Goal: Task Accomplishment & Management: Use online tool/utility

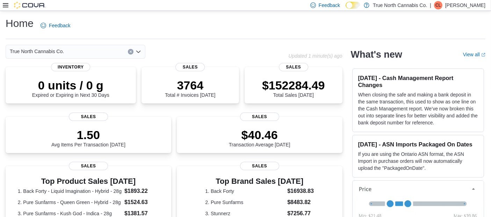
click at [5, 5] on icon at bounding box center [6, 5] width 6 height 4
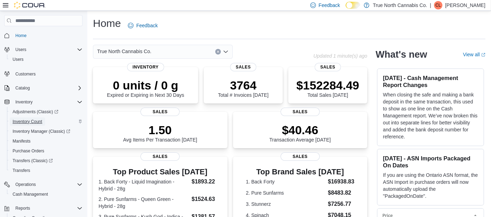
click at [34, 121] on span "Inventory Count" at bounding box center [28, 122] width 30 height 6
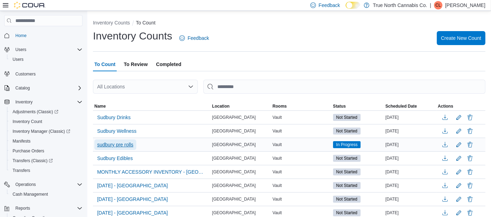
click at [125, 144] on span "sudbury pre rolls" at bounding box center [115, 144] width 36 height 7
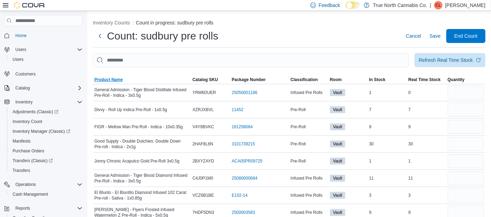
click at [113, 79] on span "Product Name" at bounding box center [108, 80] width 28 height 6
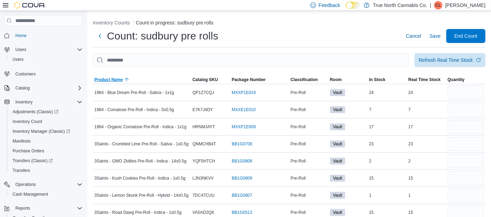
click at [113, 79] on span "Product Name" at bounding box center [108, 80] width 28 height 6
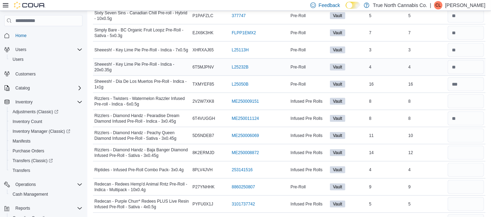
scroll to position [642, 0]
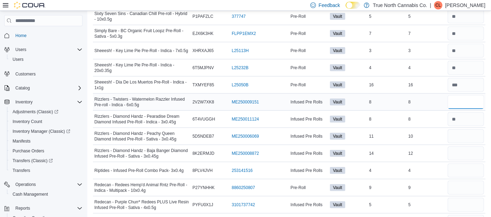
click at [462, 98] on input "number" at bounding box center [466, 102] width 36 height 14
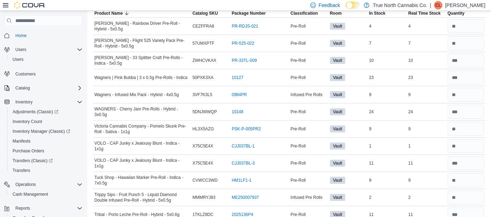
scroll to position [0, 0]
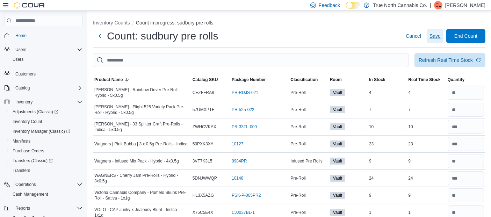
click at [437, 34] on span "Save" at bounding box center [435, 36] width 11 height 7
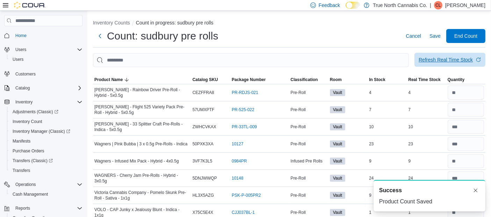
click at [440, 64] on span "Refresh Real Time Stock" at bounding box center [450, 60] width 63 height 14
click at [448, 63] on span "Refresh Real Time Stock" at bounding box center [450, 60] width 63 height 14
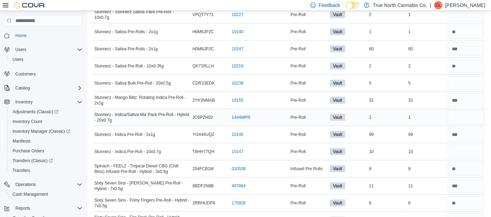
scroll to position [421, 0]
click at [460, 115] on input "number" at bounding box center [466, 117] width 36 height 14
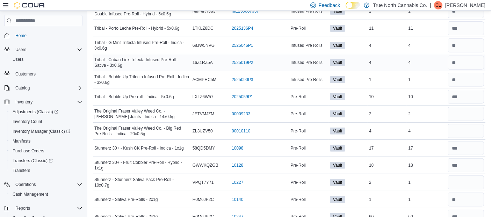
scroll to position [253, 0]
click at [466, 111] on input "number" at bounding box center [466, 114] width 36 height 14
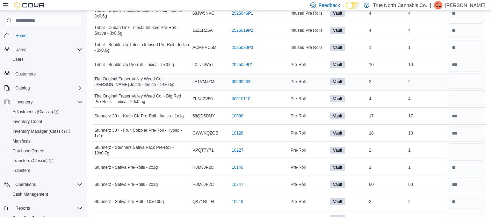
scroll to position [286, 0]
click at [463, 147] on input "number" at bounding box center [466, 150] width 36 height 14
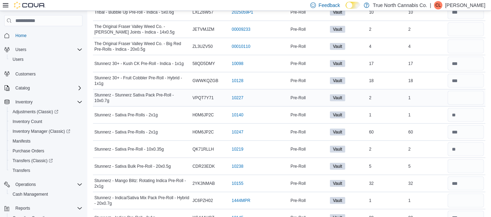
scroll to position [338, 0]
click at [462, 163] on input "number" at bounding box center [466, 166] width 36 height 14
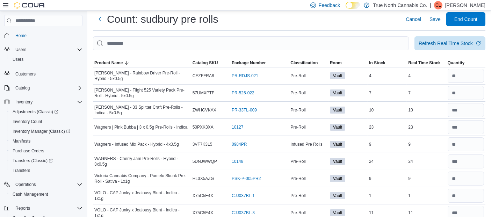
scroll to position [0, 0]
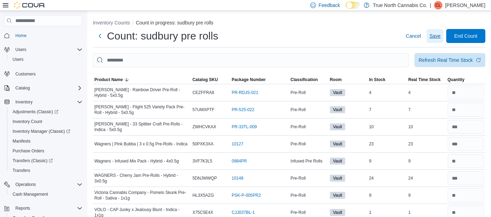
click at [441, 38] on span "Save" at bounding box center [435, 36] width 11 height 7
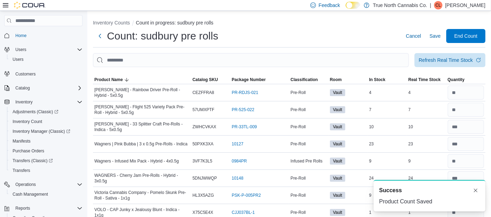
click at [362, 38] on div "Count: sudbury pre rolls Cancel Save End Count" at bounding box center [289, 36] width 393 height 14
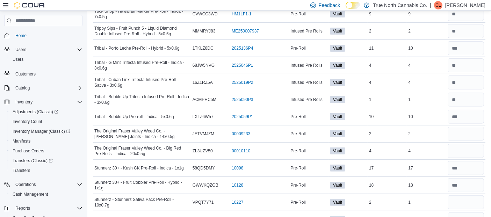
scroll to position [267, 0]
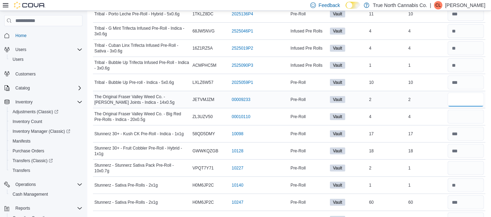
click at [460, 97] on input "number" at bounding box center [466, 100] width 36 height 14
type input "*"
click at [462, 115] on input "number" at bounding box center [466, 117] width 36 height 14
type input "*"
click at [465, 172] on input "number" at bounding box center [466, 168] width 36 height 14
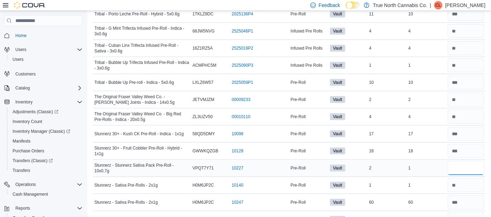
scroll to position [338, 0]
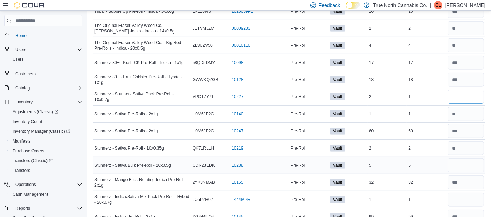
type input "*"
click at [462, 165] on input "number" at bounding box center [466, 165] width 36 height 14
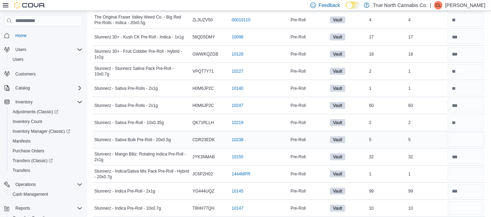
scroll to position [368, 0]
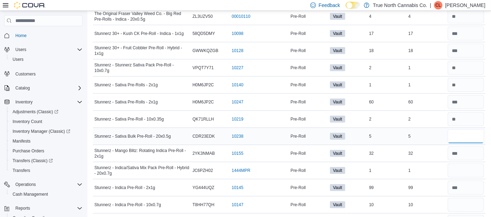
click at [461, 134] on input "number" at bounding box center [466, 136] width 36 height 14
type input "*"
click at [462, 170] on input "number" at bounding box center [466, 171] width 36 height 14
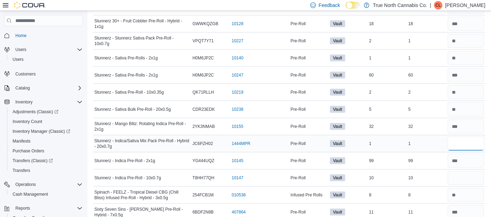
scroll to position [394, 0]
type input "*"
click at [461, 171] on input "number" at bounding box center [466, 178] width 36 height 14
type input "**"
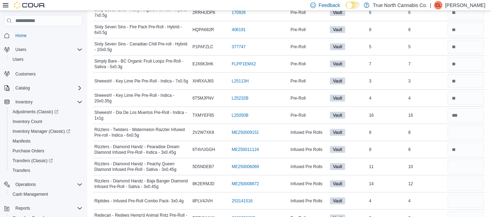
scroll to position [618, 0]
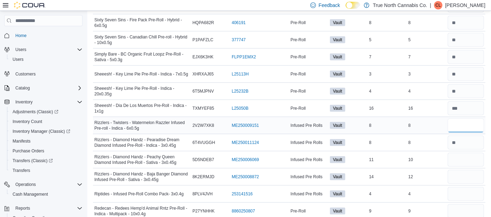
click at [469, 120] on input "number" at bounding box center [466, 126] width 36 height 14
type input "*"
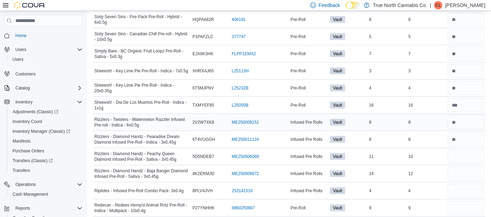
scroll to position [656, 0]
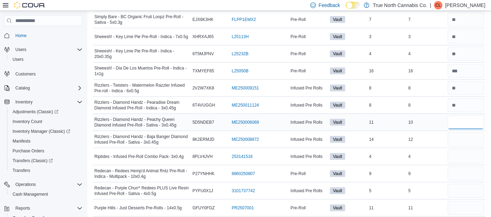
click at [467, 116] on input "number" at bounding box center [466, 122] width 36 height 14
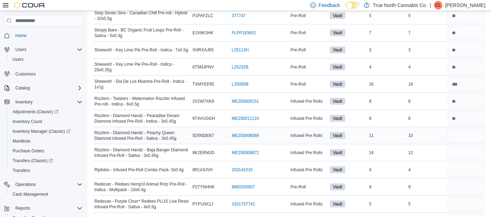
scroll to position [639, 0]
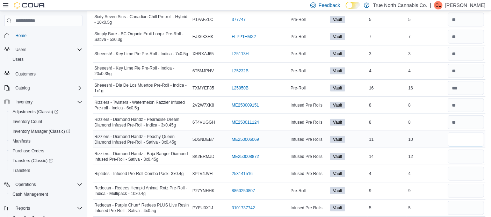
click at [466, 136] on input "number" at bounding box center [466, 140] width 36 height 14
click at [460, 167] on input "number" at bounding box center [466, 174] width 36 height 14
type input "*"
click at [461, 152] on input "number" at bounding box center [466, 157] width 36 height 14
type input "**"
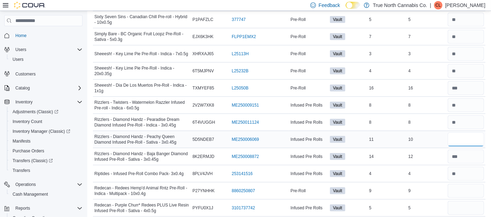
click at [461, 133] on input "number" at bounding box center [466, 140] width 36 height 14
type input "**"
click at [475, 185] on input "number" at bounding box center [466, 191] width 36 height 14
type input "*"
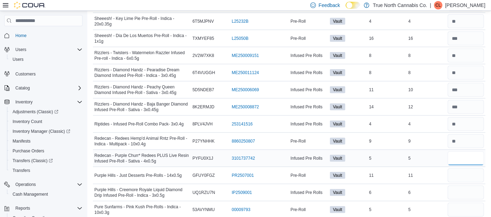
click at [467, 156] on input "number" at bounding box center [466, 158] width 36 height 14
type input "*"
click at [461, 170] on input "number" at bounding box center [466, 176] width 36 height 14
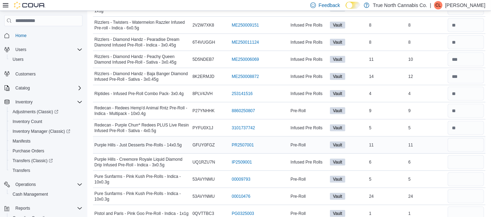
scroll to position [719, 0]
click at [462, 175] on input "number" at bounding box center [466, 179] width 36 height 14
type input "*"
click at [461, 191] on input "number" at bounding box center [466, 196] width 36 height 14
type input "**"
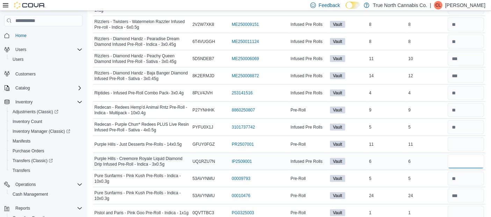
click at [462, 158] on input "number" at bounding box center [466, 162] width 36 height 14
click at [469, 137] on input "number" at bounding box center [466, 144] width 36 height 14
type input "**"
click at [463, 207] on input "number" at bounding box center [466, 213] width 36 height 14
type input "*"
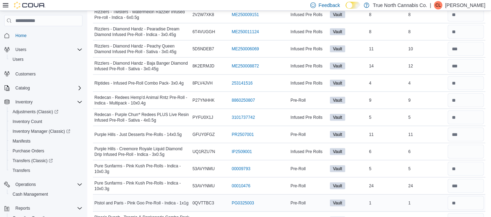
scroll to position [730, 0]
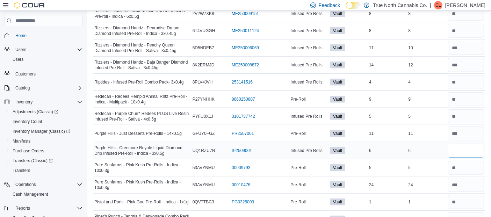
click at [463, 147] on input "number" at bounding box center [466, 151] width 36 height 14
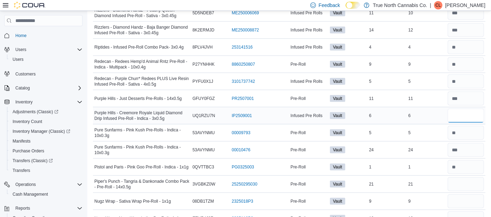
scroll to position [773, 0]
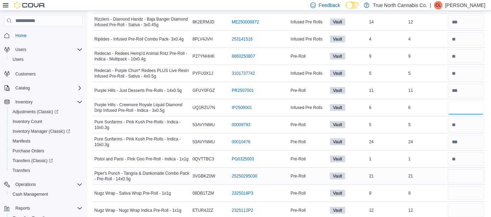
type input "*"
click at [464, 169] on input "number" at bounding box center [466, 176] width 36 height 14
type input "**"
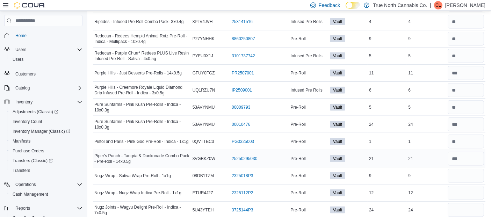
scroll to position [791, 0]
click at [461, 170] on input "number" at bounding box center [466, 176] width 36 height 14
type input "*"
click at [458, 187] on input "number" at bounding box center [466, 193] width 36 height 14
type input "**"
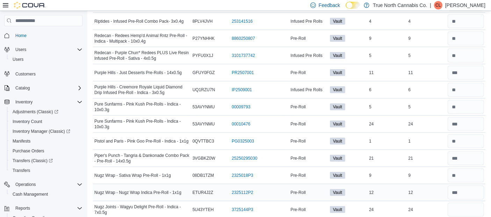
scroll to position [813, 0]
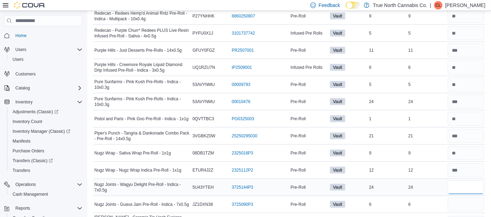
click at [458, 182] on input "number" at bounding box center [466, 187] width 36 height 14
type input "**"
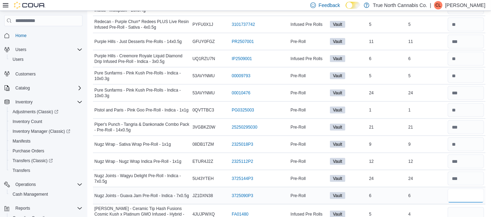
click at [459, 189] on input "number" at bounding box center [466, 196] width 36 height 14
type input "*"
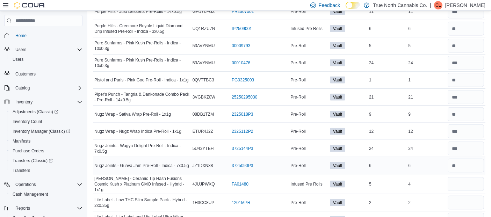
scroll to position [852, 0]
click at [464, 179] on input "number" at bounding box center [466, 184] width 36 height 14
type input "*"
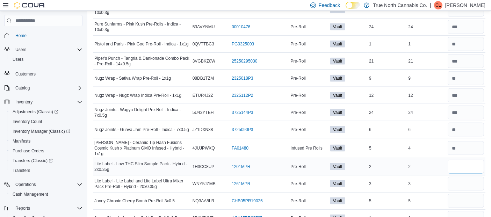
click at [465, 160] on input "number" at bounding box center [466, 167] width 36 height 14
type input "*"
click at [462, 177] on input "number" at bounding box center [466, 184] width 36 height 14
type input "*"
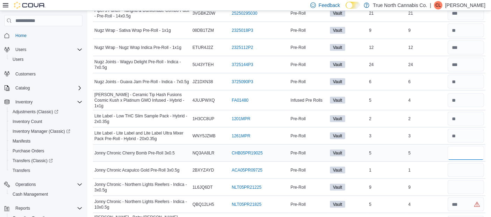
click at [463, 146] on input "number" at bounding box center [466, 153] width 36 height 14
click at [463, 163] on input "number" at bounding box center [466, 170] width 36 height 14
type input "*"
click at [459, 146] on input "number" at bounding box center [466, 153] width 36 height 14
type input "*"
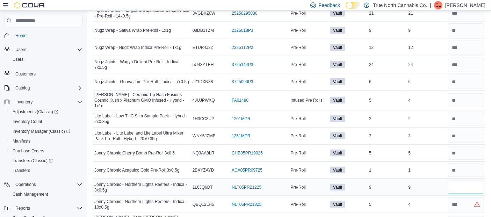
click at [461, 181] on input "number" at bounding box center [466, 187] width 36 height 14
click at [469, 198] on input "number" at bounding box center [466, 205] width 36 height 14
type input "*"
click at [466, 180] on input "number" at bounding box center [466, 187] width 36 height 14
type input "*"
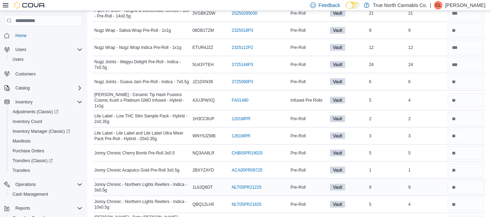
scroll to position [971, 0]
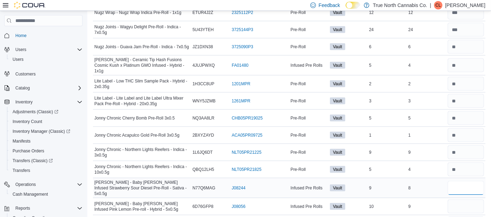
click at [463, 181] on input "number" at bounding box center [466, 188] width 36 height 14
type input "*"
click at [458, 200] on input "number" at bounding box center [466, 207] width 36 height 14
type input "*"
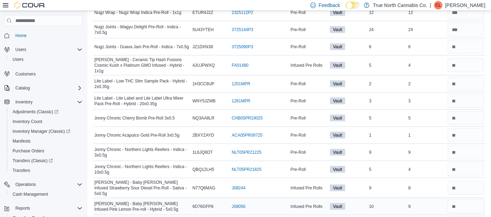
scroll to position [1000, 0]
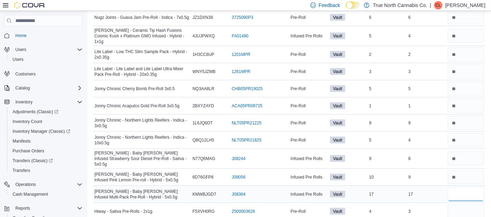
click at [461, 187] on input "number" at bounding box center [466, 194] width 36 height 14
type input "**"
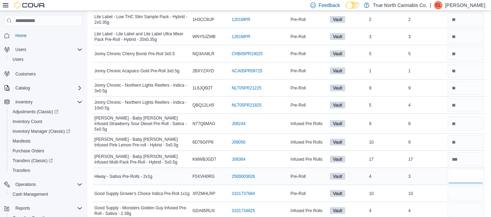
click at [472, 170] on input "number" at bounding box center [466, 177] width 36 height 14
type input "*"
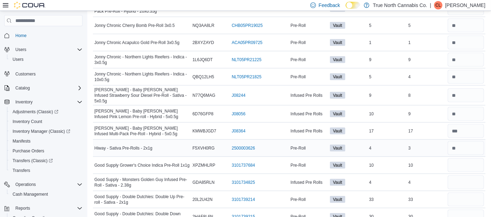
scroll to position [1064, 0]
click at [469, 158] on input "number" at bounding box center [466, 165] width 36 height 14
type input "**"
click at [470, 175] on input "number" at bounding box center [466, 182] width 36 height 14
type input "*"
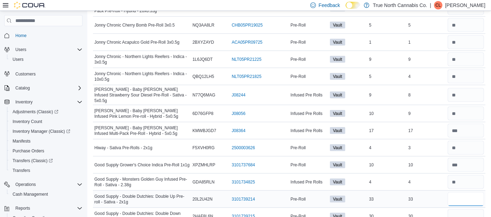
click at [462, 192] on input "number" at bounding box center [466, 199] width 36 height 14
type input "**"
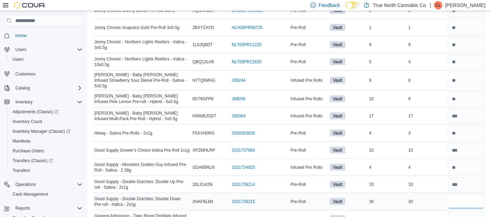
click at [461, 195] on input "number" at bounding box center [466, 202] width 36 height 14
type input "**"
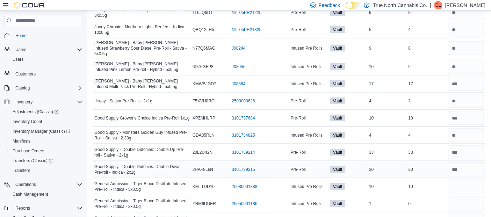
scroll to position [1112, 0]
click at [464, 179] on input "number" at bounding box center [466, 186] width 36 height 14
type input "**"
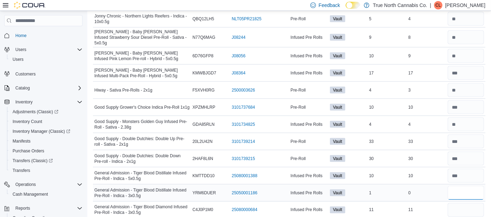
click at [464, 186] on input "number" at bounding box center [466, 193] width 36 height 14
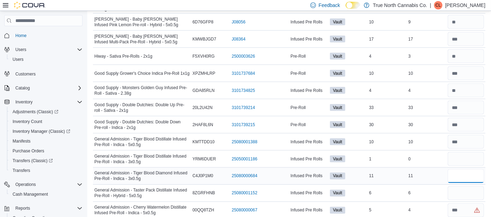
click at [459, 169] on input "number" at bounding box center [466, 176] width 36 height 14
type input "**"
click at [461, 186] on input "number" at bounding box center [466, 193] width 36 height 14
type input "*"
click at [463, 204] on input "number" at bounding box center [466, 211] width 36 height 14
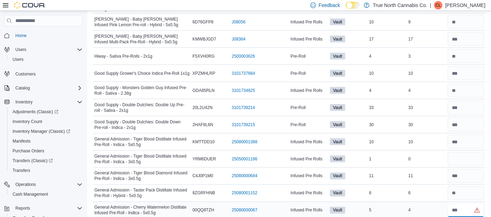
type input "*"
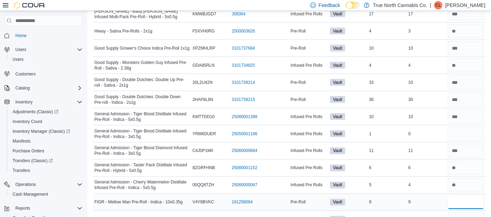
click at [461, 195] on input "number" at bounding box center [466, 202] width 36 height 14
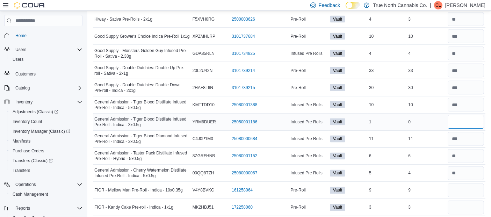
click at [463, 115] on input "number" at bounding box center [466, 122] width 36 height 14
type input "*"
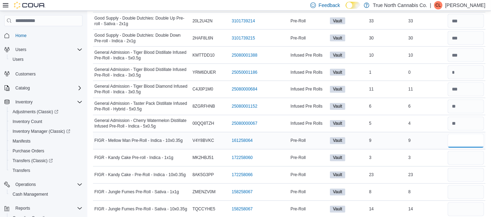
click at [464, 134] on input "number" at bounding box center [466, 141] width 36 height 14
type input "*"
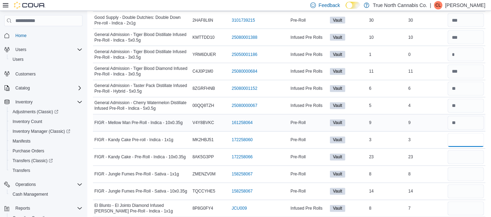
click at [464, 133] on input "number" at bounding box center [466, 140] width 36 height 14
click at [478, 133] on input "number" at bounding box center [466, 140] width 36 height 14
click at [471, 185] on input "number" at bounding box center [466, 192] width 36 height 14
type input "**"
click at [468, 167] on input "number" at bounding box center [466, 174] width 36 height 14
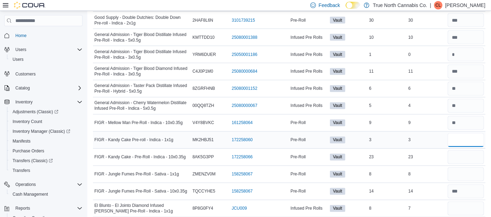
click at [458, 133] on input "number" at bounding box center [466, 140] width 36 height 14
click at [472, 167] on input "number" at bounding box center [466, 174] width 36 height 14
type input "*"
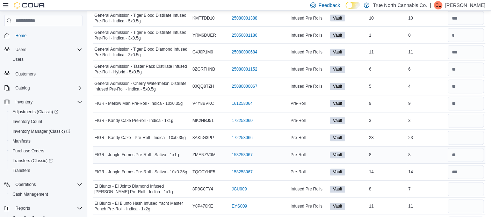
scroll to position [1278, 0]
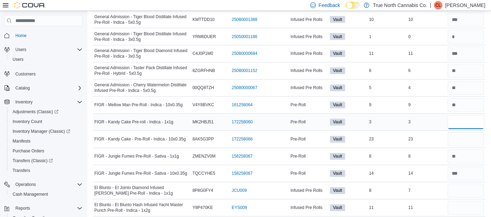
click at [471, 115] on input "number" at bounding box center [466, 122] width 36 height 14
type input "*"
click at [470, 133] on input "number" at bounding box center [466, 140] width 36 height 14
type input "**"
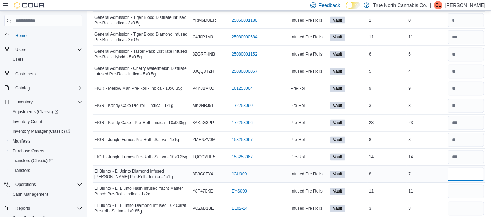
click at [469, 167] on input "number" at bounding box center [466, 174] width 36 height 14
click at [466, 185] on input "number" at bounding box center [466, 192] width 36 height 14
type input "**"
click at [466, 167] on input "number" at bounding box center [466, 174] width 36 height 14
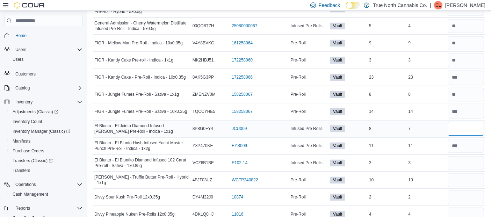
scroll to position [1342, 0]
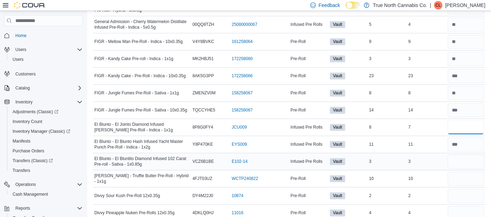
type input "*"
click at [461, 155] on input "number" at bounding box center [466, 162] width 36 height 14
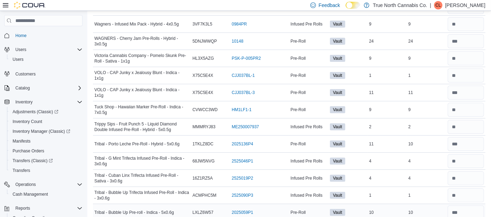
scroll to position [0, 0]
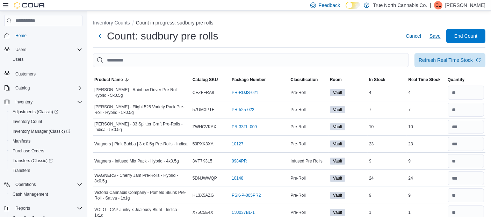
type input "*"
click at [437, 37] on span "Save" at bounding box center [435, 36] width 11 height 7
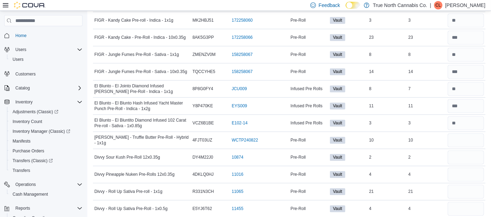
scroll to position [1378, 0]
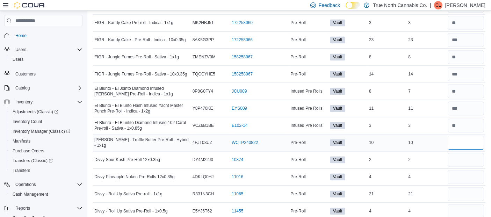
click at [464, 136] on input "number" at bounding box center [466, 143] width 36 height 14
type input "**"
click at [467, 153] on input "number" at bounding box center [466, 160] width 36 height 14
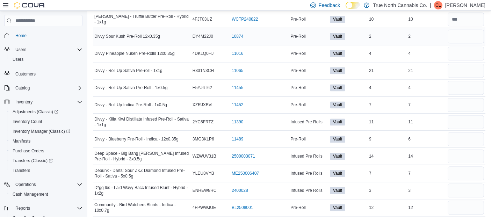
scroll to position [1502, 0]
click at [458, 183] on input "number" at bounding box center [466, 190] width 36 height 14
type input "*"
click at [471, 166] on input "number" at bounding box center [466, 173] width 36 height 14
type input "*"
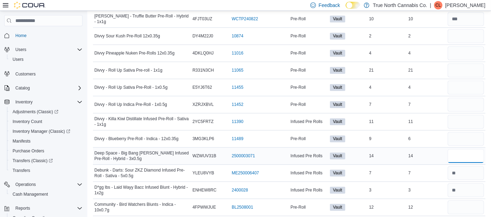
click at [470, 149] on input "number" at bounding box center [466, 156] width 36 height 14
click at [462, 46] on input "number" at bounding box center [466, 53] width 36 height 14
click at [462, 46] on input "*" at bounding box center [466, 53] width 36 height 14
type input "*"
click at [463, 132] on input "number" at bounding box center [466, 139] width 36 height 14
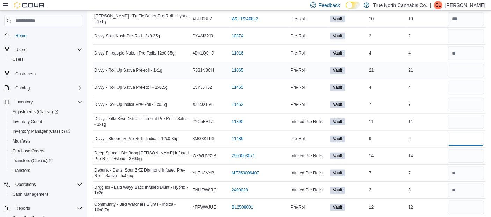
type input "*"
click at [468, 63] on input "number" at bounding box center [466, 70] width 36 height 14
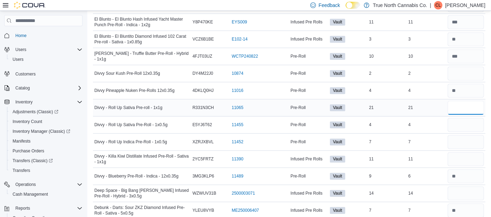
scroll to position [1462, 0]
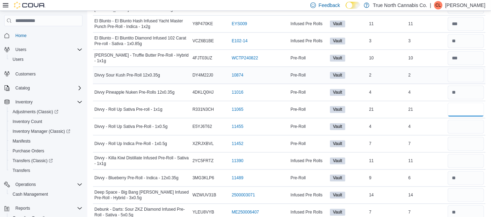
type input "**"
click at [465, 68] on input "number" at bounding box center [466, 75] width 36 height 14
click at [479, 120] on input "number" at bounding box center [466, 127] width 36 height 14
type input "*"
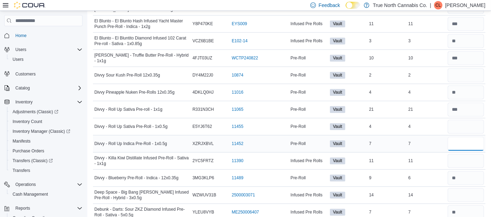
click at [479, 137] on input "number" at bounding box center [466, 144] width 36 height 14
type input "*"
click at [464, 154] on input "number" at bounding box center [466, 161] width 36 height 14
type input "**"
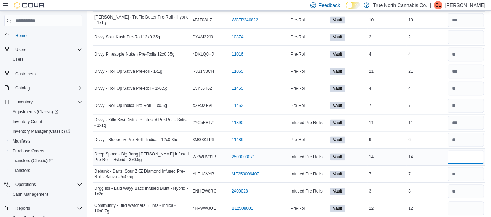
click at [463, 150] on input "number" at bounding box center [466, 157] width 36 height 14
click at [475, 30] on input "number" at bounding box center [466, 37] width 36 height 14
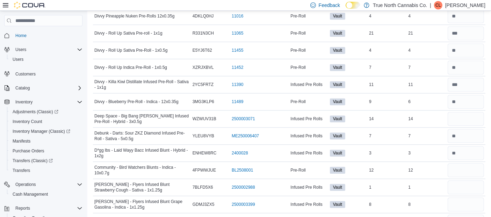
scroll to position [1552, 0]
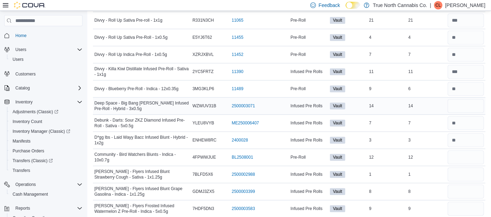
type input "*"
click at [458, 99] on input "number" at bounding box center [466, 106] width 36 height 14
type input "**"
click at [462, 150] on input "number" at bounding box center [466, 157] width 36 height 14
type input "**"
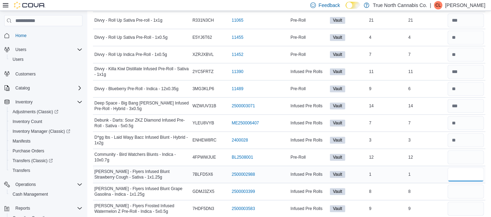
click at [463, 167] on input "number" at bounding box center [466, 174] width 36 height 14
type input "*"
click at [466, 185] on input "number" at bounding box center [466, 192] width 36 height 14
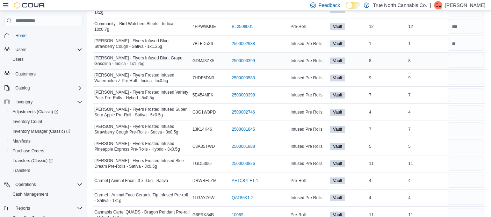
scroll to position [1683, 0]
click at [477, 53] on input "number" at bounding box center [466, 60] width 36 height 14
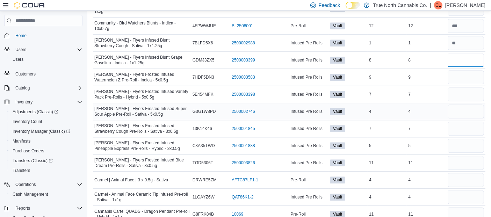
type input "*"
click at [463, 105] on input "number" at bounding box center [466, 112] width 36 height 14
type input "*"
click at [464, 122] on input "number" at bounding box center [466, 129] width 36 height 14
type input "*"
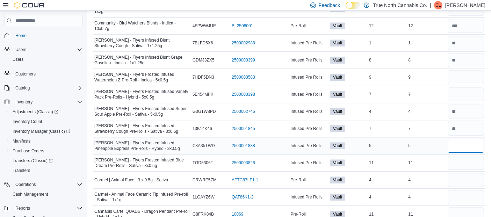
click at [462, 139] on input "number" at bounding box center [466, 146] width 36 height 14
type input "*"
click at [466, 70] on input "number" at bounding box center [466, 77] width 36 height 14
type input "**"
click at [467, 87] on input "number" at bounding box center [466, 94] width 36 height 14
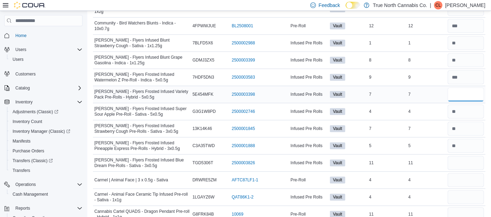
click at [467, 87] on input "number" at bounding box center [466, 94] width 36 height 14
type input "*"
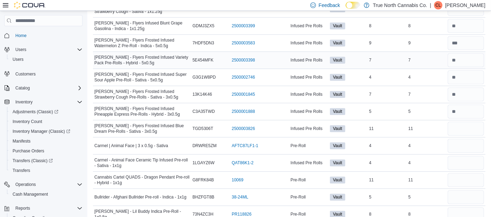
scroll to position [1719, 0]
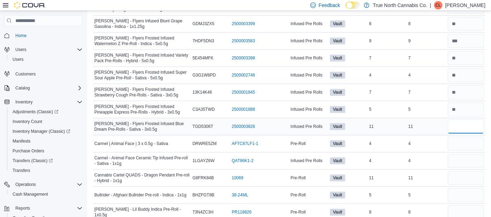
click at [468, 120] on input "number" at bounding box center [466, 127] width 36 height 14
type input "**"
click at [468, 137] on input "number" at bounding box center [466, 144] width 36 height 14
type input "*"
click at [468, 154] on input "number" at bounding box center [466, 161] width 36 height 14
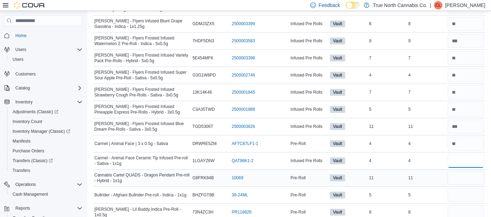
type input "*"
click at [468, 171] on input "number" at bounding box center [466, 178] width 36 height 14
type input "**"
click at [469, 188] on input "number" at bounding box center [466, 195] width 36 height 14
type input "*"
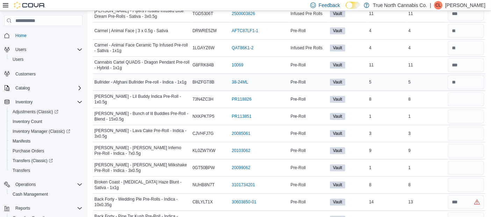
scroll to position [1832, 0]
click at [476, 92] on input "number" at bounding box center [466, 99] width 36 height 14
click at [464, 127] on input "number" at bounding box center [466, 134] width 36 height 14
type input "*"
click at [464, 144] on input "number" at bounding box center [466, 151] width 36 height 14
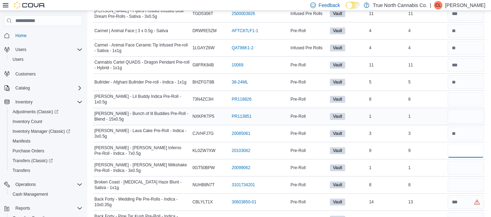
type input "*"
click at [464, 109] on input "number" at bounding box center [466, 116] width 36 height 14
type input "*"
click at [462, 92] on input "number" at bounding box center [466, 99] width 36 height 14
click at [469, 109] on input "number" at bounding box center [466, 116] width 36 height 14
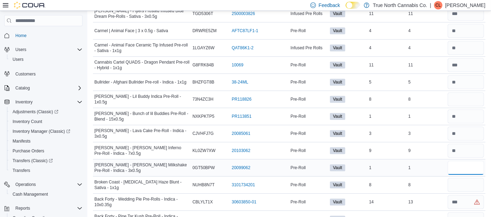
click at [463, 161] on input "number" at bounding box center [466, 168] width 36 height 14
type input "*"
click at [471, 109] on input "number" at bounding box center [466, 116] width 36 height 14
click at [466, 92] on input "number" at bounding box center [466, 99] width 36 height 14
type input "*"
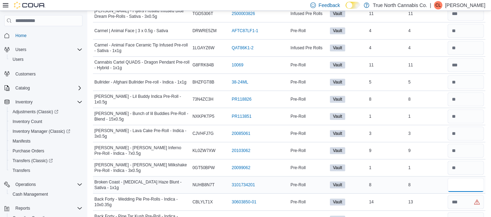
click at [461, 178] on input "number" at bounding box center [466, 185] width 36 height 14
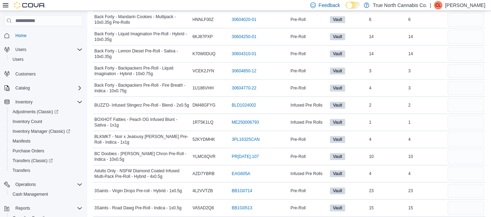
scroll to position [2050, 0]
click at [470, 149] on input "number" at bounding box center [466, 156] width 36 height 14
type input "**"
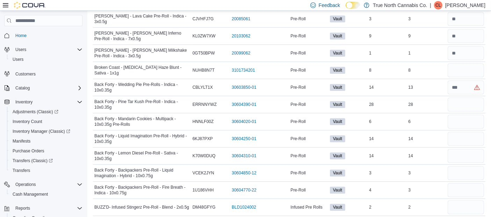
scroll to position [1947, 0]
click at [472, 64] on input "number" at bounding box center [466, 71] width 36 height 14
type input "*"
click at [465, 81] on input "number" at bounding box center [466, 88] width 36 height 14
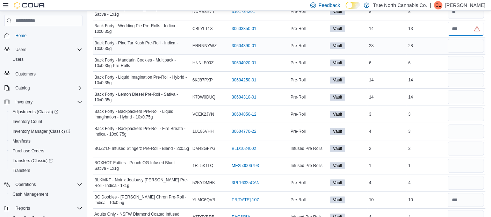
scroll to position [2006, 0]
click at [458, 176] on input "number" at bounding box center [466, 183] width 36 height 14
type input "*"
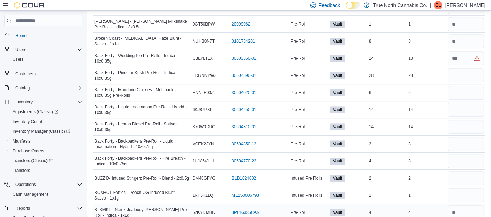
scroll to position [1973, 0]
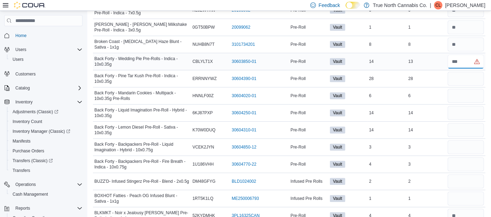
click at [472, 55] on input "number" at bounding box center [466, 62] width 36 height 14
type input "**"
click at [470, 72] on input "number" at bounding box center [466, 79] width 36 height 14
type input "**"
click at [467, 89] on input "number" at bounding box center [466, 96] width 36 height 14
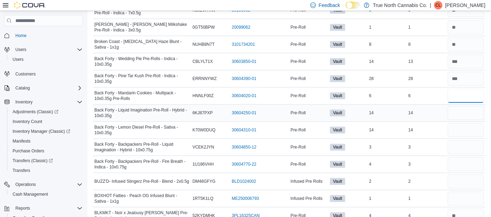
type input "*"
click at [461, 106] on input "number" at bounding box center [466, 113] width 36 height 14
type input "**"
click at [462, 123] on input "number" at bounding box center [466, 130] width 36 height 14
drag, startPoint x: 462, startPoint y: 113, endPoint x: 476, endPoint y: 97, distance: 22.0
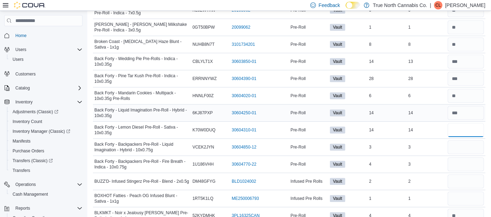
click at [476, 106] on input "number" at bounding box center [466, 113] width 36 height 14
click at [470, 140] on input "number" at bounding box center [466, 147] width 36 height 14
type input "*"
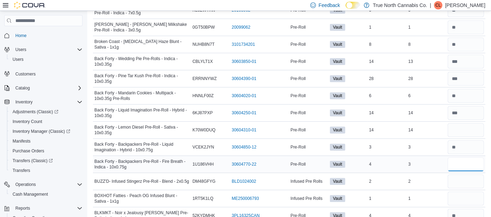
click at [464, 157] on input "number" at bounding box center [466, 164] width 36 height 14
type input "*"
click at [463, 123] on input "number" at bounding box center [466, 130] width 36 height 14
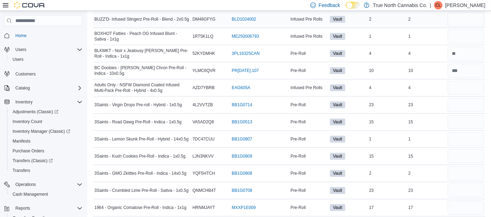
scroll to position [2137, 0]
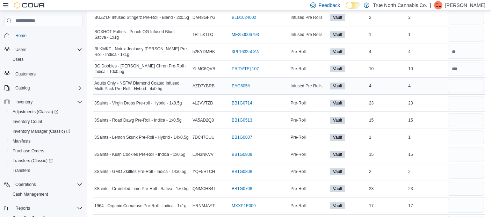
type input "**"
click at [468, 79] on input "number" at bounding box center [466, 86] width 36 height 14
type input "*"
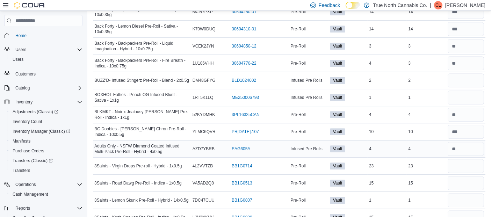
scroll to position [2072, 0]
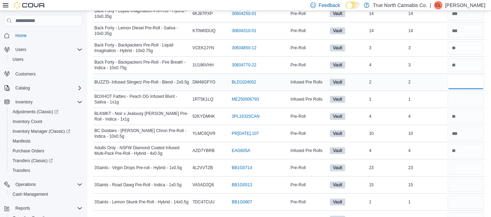
click at [465, 75] on input "number" at bounding box center [466, 82] width 36 height 14
type input "*"
click at [465, 92] on input "number" at bounding box center [466, 99] width 36 height 14
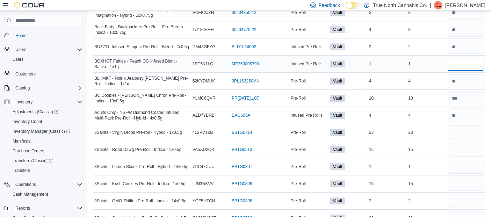
scroll to position [2108, 0]
click at [463, 142] on input "number" at bounding box center [466, 149] width 36 height 14
type input "**"
click at [463, 125] on input "number" at bounding box center [466, 132] width 36 height 14
click at [455, 211] on input "number" at bounding box center [466, 218] width 36 height 14
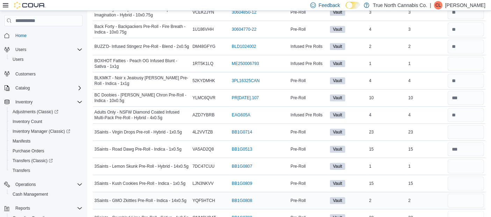
type input "**"
click at [460, 194] on input "number" at bounding box center [466, 201] width 36 height 14
type input "*"
click at [464, 159] on input "number" at bounding box center [466, 166] width 36 height 14
type input "*"
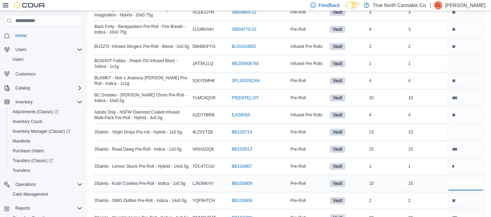
click at [462, 177] on input "number" at bounding box center [466, 184] width 36 height 14
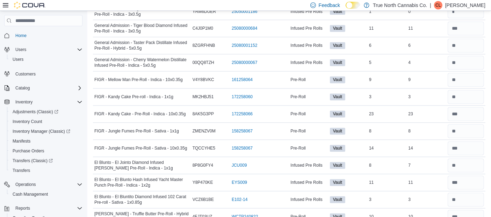
scroll to position [1314, 0]
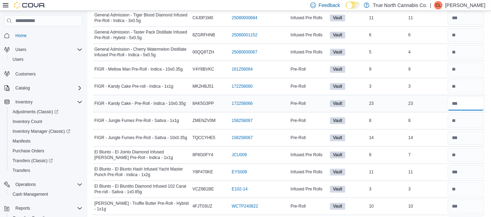
click at [475, 97] on input "number" at bounding box center [466, 104] width 36 height 14
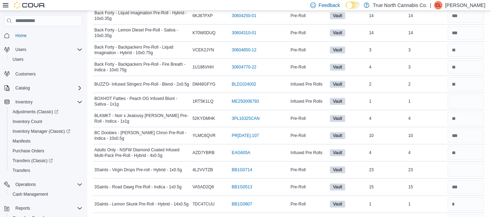
scroll to position [2069, 0]
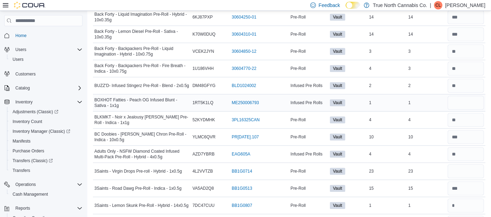
type input "**"
click at [471, 96] on input "number" at bounding box center [466, 103] width 36 height 14
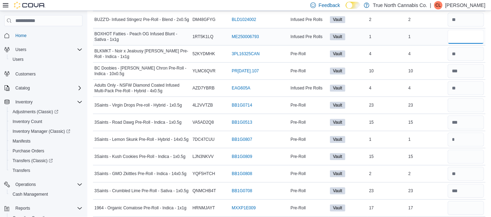
scroll to position [2135, 0]
type input "*"
click at [467, 98] on input "number" at bounding box center [466, 105] width 36 height 14
click at [480, 149] on input "number" at bounding box center [466, 156] width 36 height 14
type input "**"
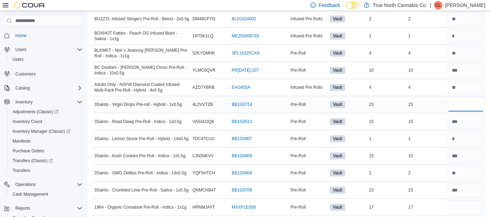
click at [471, 98] on input "number" at bounding box center [466, 105] width 36 height 14
type input "**"
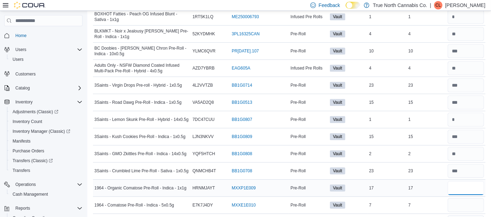
click at [474, 181] on input "number" at bounding box center [466, 188] width 36 height 14
type input "**"
click at [475, 198] on input "number" at bounding box center [466, 205] width 36 height 14
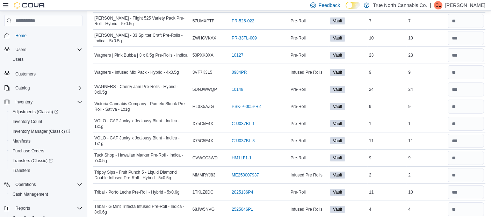
scroll to position [0, 0]
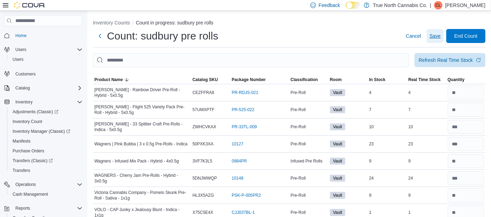
click at [441, 34] on span "Save" at bounding box center [435, 36] width 11 height 7
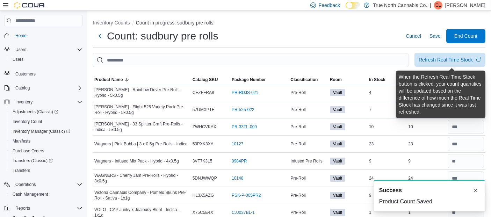
click at [450, 61] on div "Refresh Real Time Stock" at bounding box center [446, 59] width 54 height 7
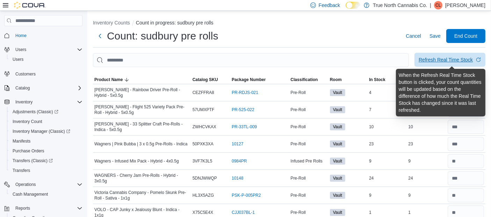
click at [467, 60] on div "Refresh Real Time Stock" at bounding box center [446, 59] width 54 height 7
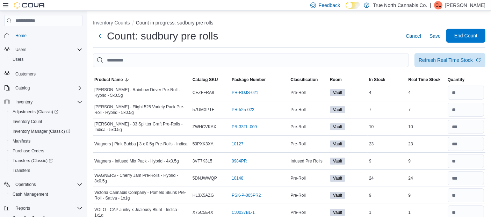
click at [469, 37] on span "End Count" at bounding box center [466, 35] width 23 height 7
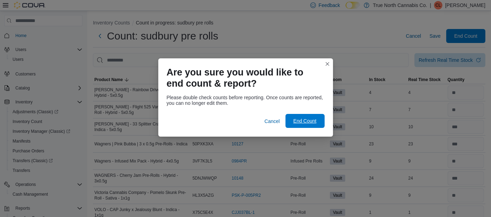
click at [312, 123] on span "End Count" at bounding box center [304, 120] width 23 height 7
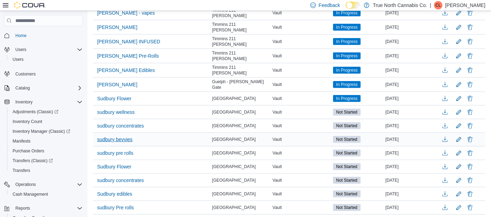
scroll to position [447, 0]
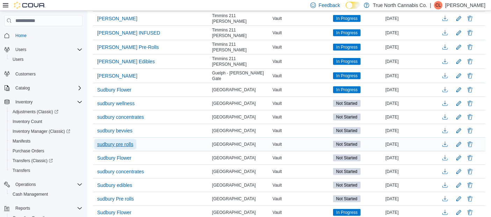
click at [124, 141] on span "sudbury pre rolls" at bounding box center [115, 144] width 36 height 7
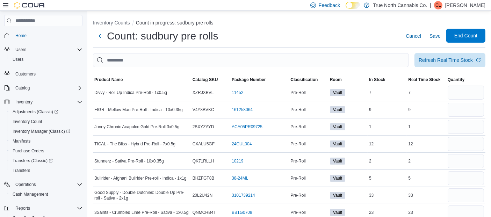
click at [473, 41] on span "End Count" at bounding box center [466, 36] width 31 height 14
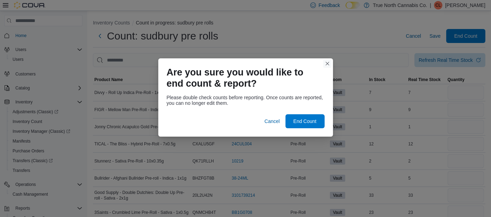
click at [327, 63] on button "Closes this modal window" at bounding box center [327, 63] width 8 height 8
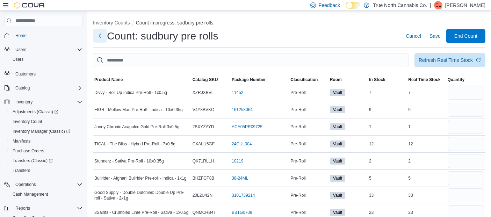
click at [103, 36] on button "Next" at bounding box center [100, 36] width 14 height 14
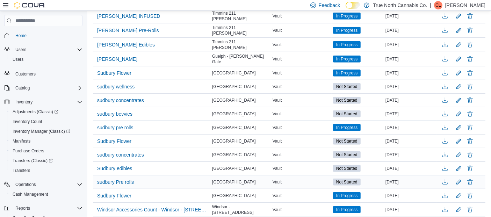
scroll to position [462, 0]
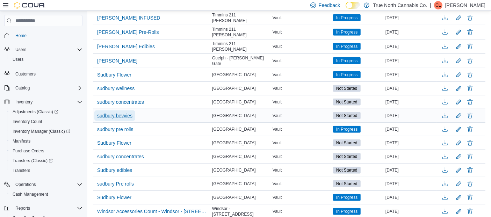
click at [121, 112] on span "sudbury bevvies" at bounding box center [114, 115] width 35 height 7
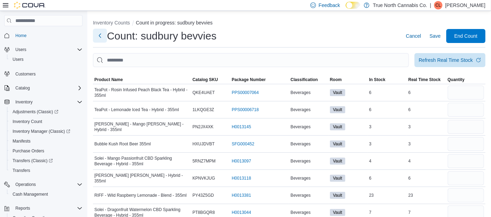
click at [101, 38] on button "Next" at bounding box center [100, 36] width 14 height 14
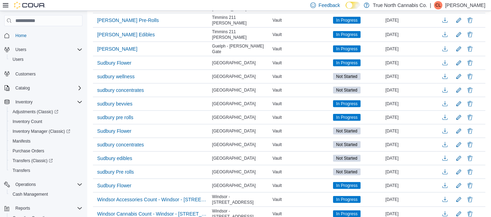
scroll to position [507, 0]
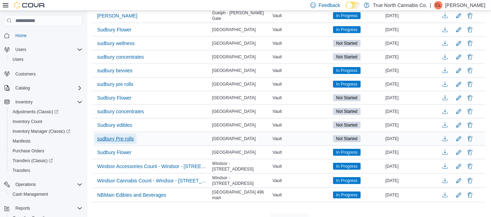
click at [127, 135] on span "sudbury Pre rolls" at bounding box center [115, 138] width 37 height 7
click at [126, 135] on span "sudbury Pre rolls" at bounding box center [115, 138] width 37 height 7
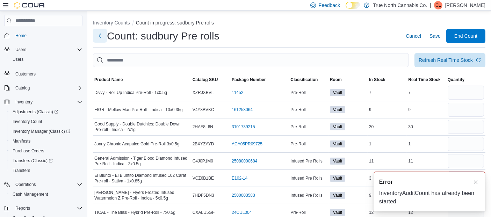
click at [97, 35] on button "Next" at bounding box center [100, 36] width 14 height 14
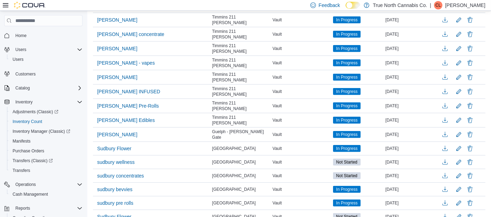
scroll to position [507, 0]
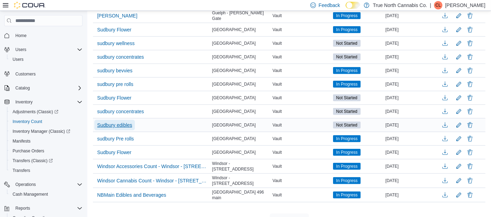
click at [127, 122] on span "Sudbury edibles" at bounding box center [114, 125] width 35 height 7
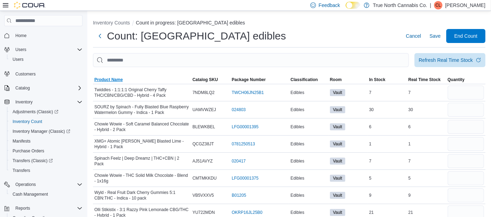
click at [118, 78] on span "Product Name" at bounding box center [108, 80] width 28 height 6
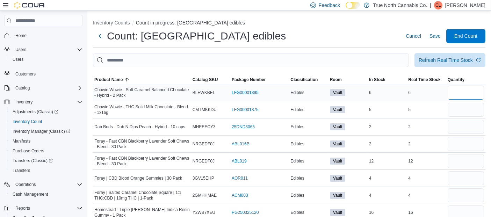
click at [456, 92] on input "number" at bounding box center [466, 93] width 36 height 14
type input "*"
click at [467, 113] on input "number" at bounding box center [466, 110] width 36 height 14
type input "*"
click at [465, 126] on input "number" at bounding box center [466, 127] width 36 height 14
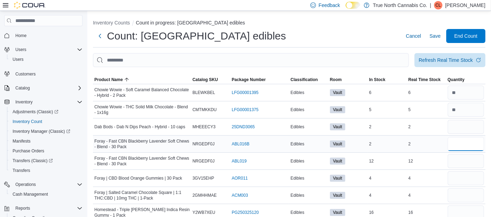
click at [464, 147] on input "number" at bounding box center [466, 144] width 36 height 14
click at [467, 123] on input "number" at bounding box center [466, 127] width 36 height 14
type input "*"
click at [464, 146] on input "number" at bounding box center [466, 144] width 36 height 14
type input "*"
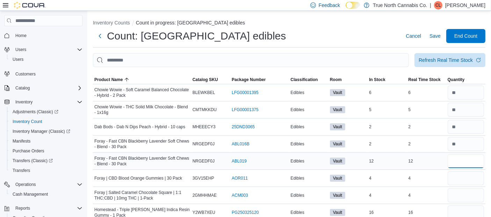
click at [464, 162] on input "number" at bounding box center [466, 161] width 36 height 14
type input "**"
click at [464, 176] on input "number" at bounding box center [466, 178] width 36 height 14
type input "*"
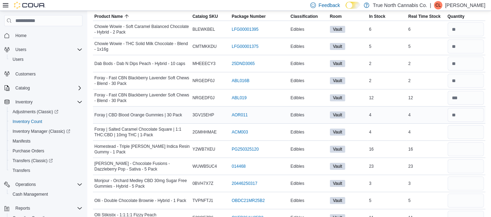
scroll to position [64, 0]
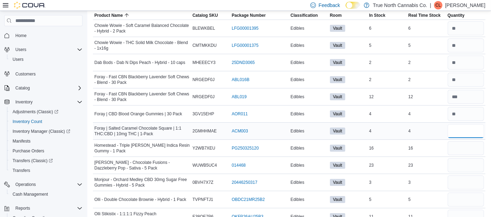
click at [480, 130] on input "number" at bounding box center [466, 131] width 36 height 14
type input "*"
click at [472, 149] on input "number" at bounding box center [466, 148] width 36 height 14
type input "**"
click at [469, 167] on input "number" at bounding box center [466, 165] width 36 height 14
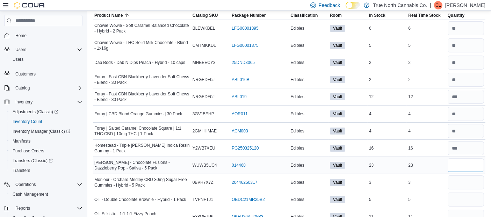
type input "**"
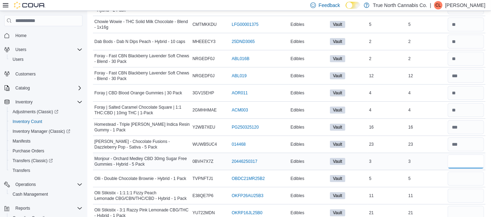
click at [465, 158] on input "number" at bounding box center [466, 162] width 36 height 14
type input "*"
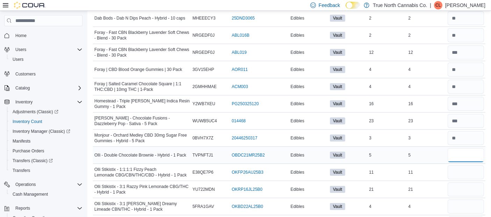
click at [461, 154] on input "number" at bounding box center [466, 155] width 36 height 14
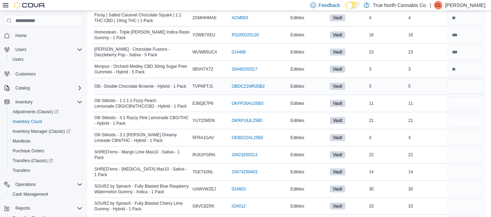
scroll to position [179, 0]
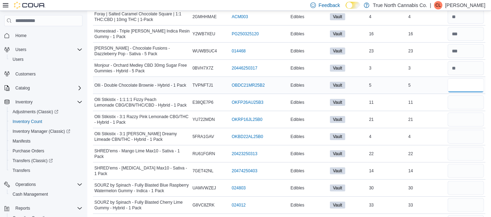
click at [470, 83] on input "number" at bounding box center [466, 85] width 36 height 14
type input "*"
click at [463, 103] on input "number" at bounding box center [466, 102] width 36 height 14
click at [461, 102] on input "number" at bounding box center [466, 102] width 36 height 14
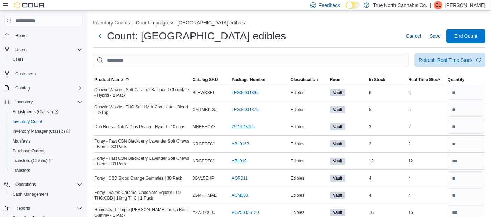
type input "**"
click at [441, 36] on span "Save" at bounding box center [435, 36] width 11 height 7
